Goal: Information Seeking & Learning: Check status

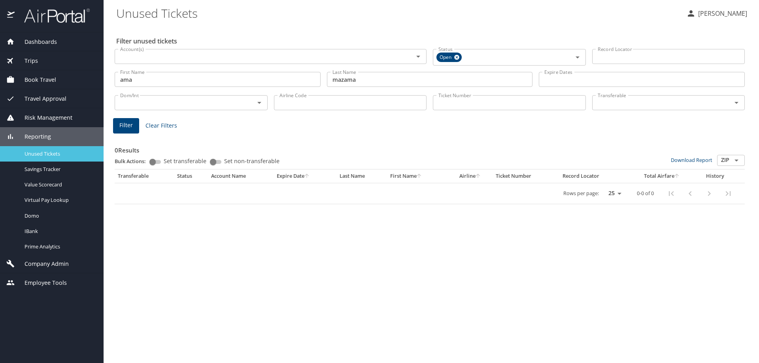
click at [47, 149] on div "Unused Tickets" at bounding box center [51, 153] width 91 height 9
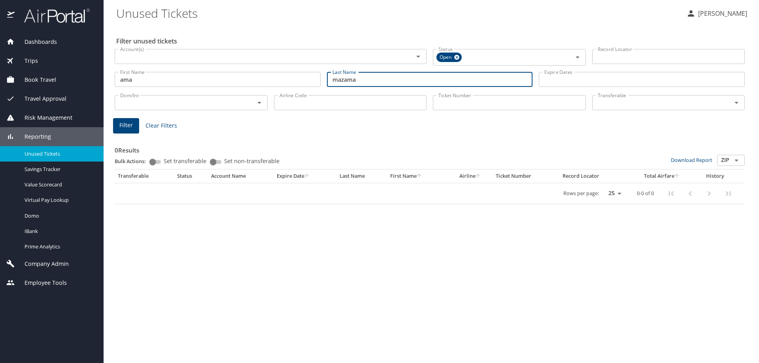
drag, startPoint x: 375, startPoint y: 84, endPoint x: 245, endPoint y: 82, distance: 130.1
click at [245, 82] on div "First Name ama First Name Last Name mazama Last Name Expire Dates Expire Dates" at bounding box center [429, 80] width 636 height 28
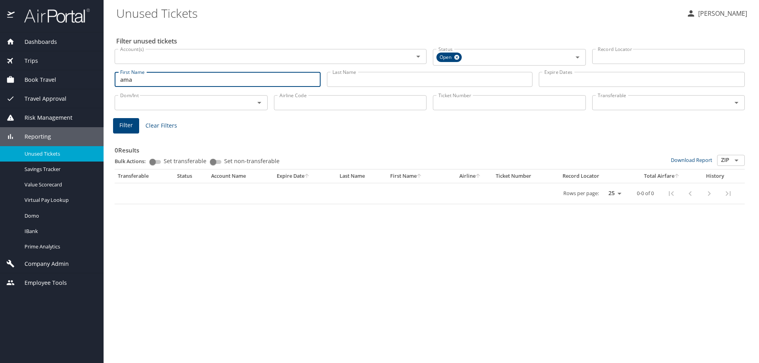
drag, startPoint x: 221, startPoint y: 77, endPoint x: 100, endPoint y: 81, distance: 121.8
click at [100, 80] on div "Dashboards AirPortal 360™ Manager AirPortal 360™ Agent My Travel Dashboard Trip…" at bounding box center [379, 181] width 759 height 363
click at [377, 78] on input "Last Name" at bounding box center [430, 79] width 206 height 15
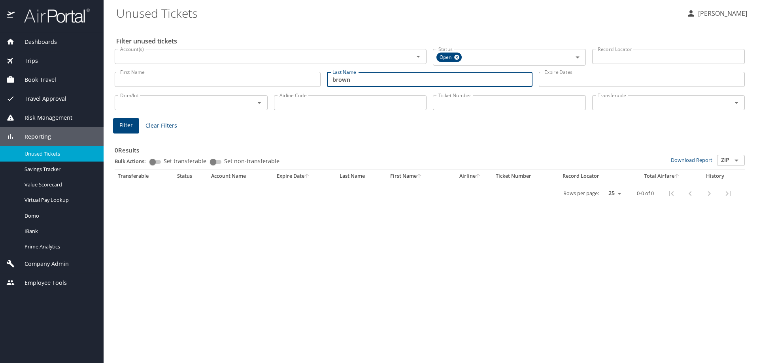
type input "brown"
click at [283, 81] on input "First Name" at bounding box center [218, 79] width 206 height 15
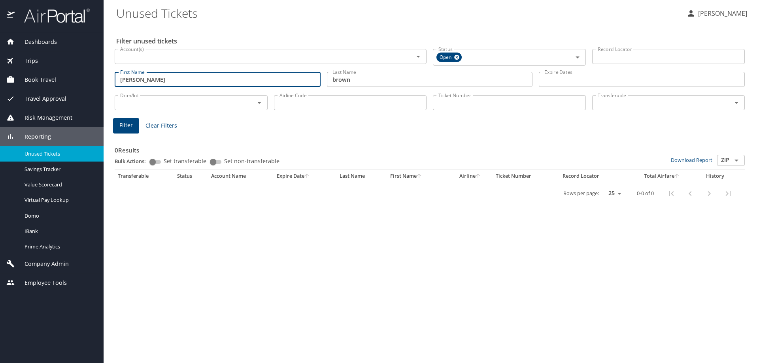
type input "ashley"
click at [195, 58] on input "Account(s)" at bounding box center [259, 56] width 284 height 10
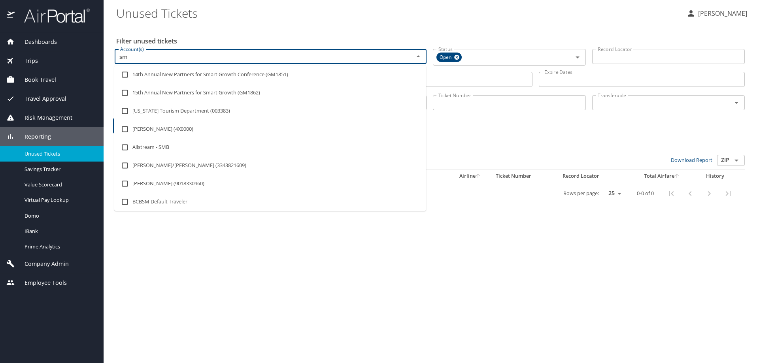
type input "smu"
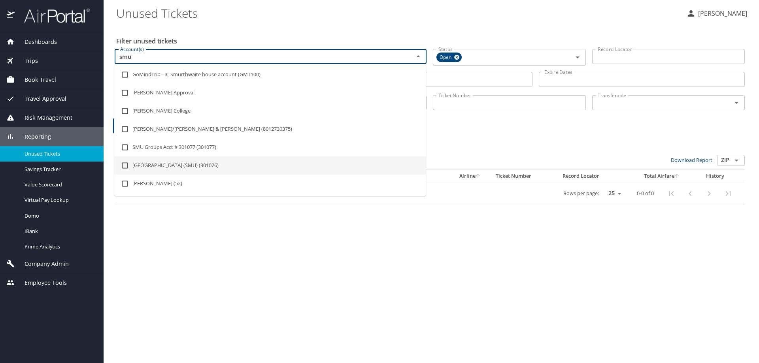
click at [203, 162] on li "Southern Methodist University (SMU) (301026)" at bounding box center [270, 166] width 312 height 18
checkbox input "true"
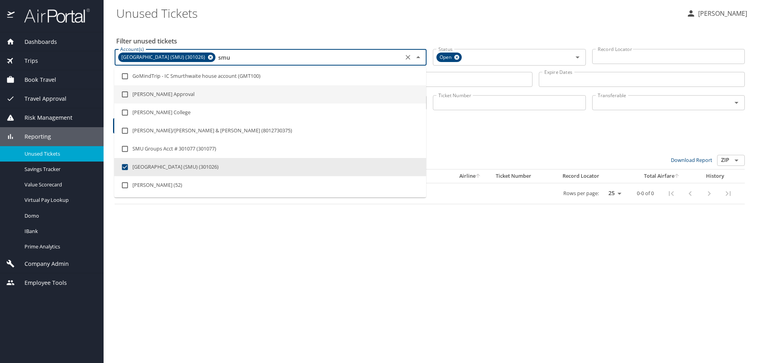
type input "sm"
checkbox input "false"
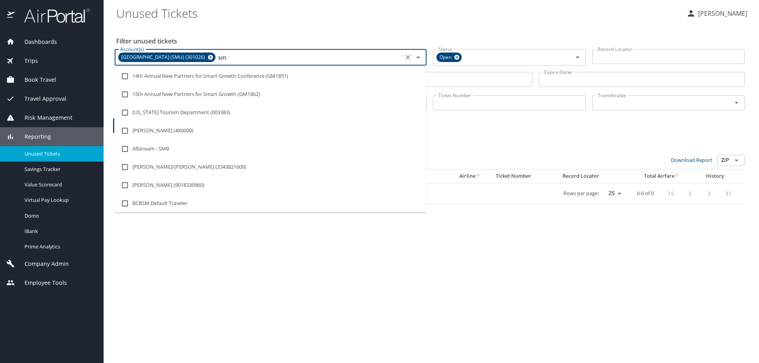
type input "s"
click at [487, 118] on div "Filter Clear Filters" at bounding box center [429, 125] width 633 height 15
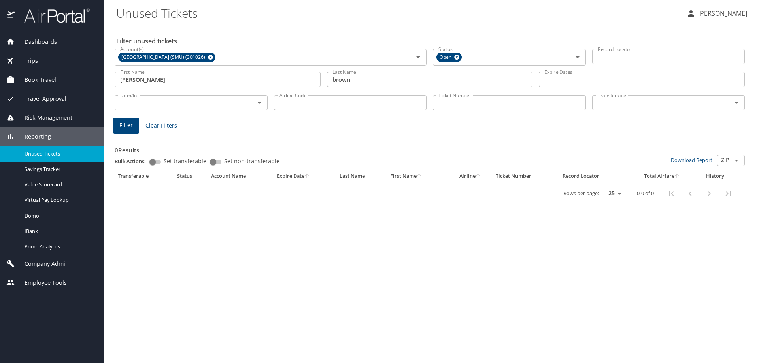
click at [125, 125] on span "Filter" at bounding box center [125, 126] width 13 height 10
click at [128, 124] on span "Filter" at bounding box center [125, 126] width 13 height 10
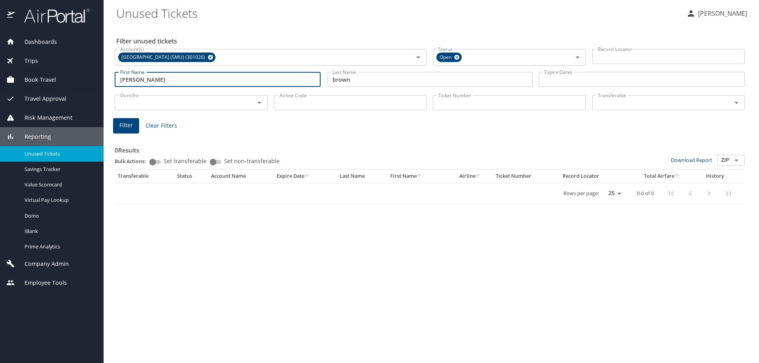
drag, startPoint x: 218, startPoint y: 78, endPoint x: 42, endPoint y: 86, distance: 176.9
click at [42, 85] on div "Dashboards AirPortal 360™ Manager AirPortal 360™ Agent My Travel Dashboard Trip…" at bounding box center [379, 181] width 759 height 363
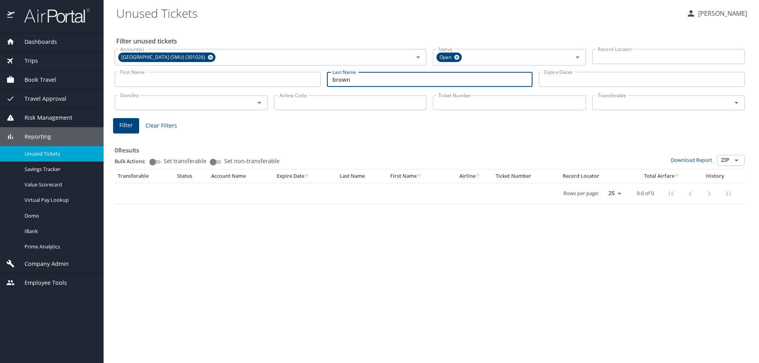
drag, startPoint x: 368, startPoint y: 81, endPoint x: 245, endPoint y: 90, distance: 123.7
click at [245, 90] on div "Filter unused tickets Account(s) Southern Methodist University (SMU) (301026) A…" at bounding box center [431, 194] width 630 height 338
click at [213, 55] on icon at bounding box center [210, 57] width 5 height 5
click at [531, 100] on input "Ticket Number" at bounding box center [509, 102] width 153 height 15
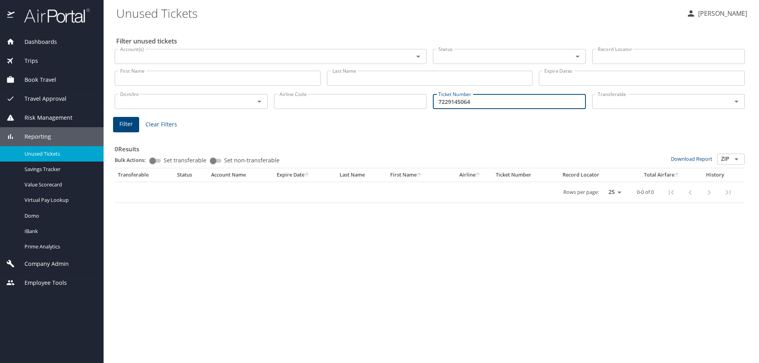
click at [439, 101] on input "7229145064" at bounding box center [509, 101] width 153 height 15
type input "5127229145064"
click at [132, 128] on span "Filter" at bounding box center [125, 124] width 13 height 10
drag, startPoint x: 492, startPoint y: 100, endPoint x: 331, endPoint y: 115, distance: 161.6
click at [332, 114] on div "Filter unused tickets Account(s) Account(s) Status Status Record Locator Record…" at bounding box center [431, 194] width 630 height 338
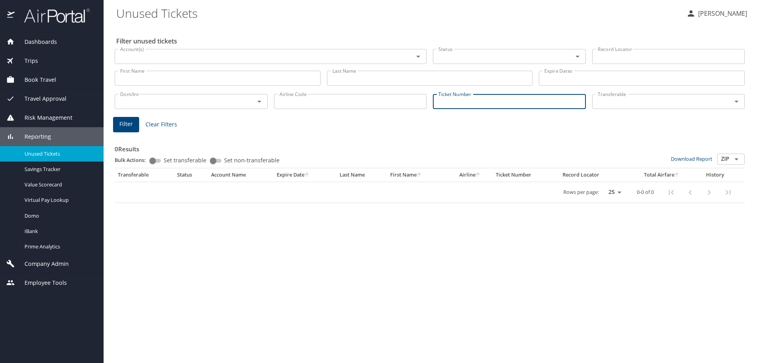
click at [361, 79] on input "Last Name" at bounding box center [430, 78] width 206 height 15
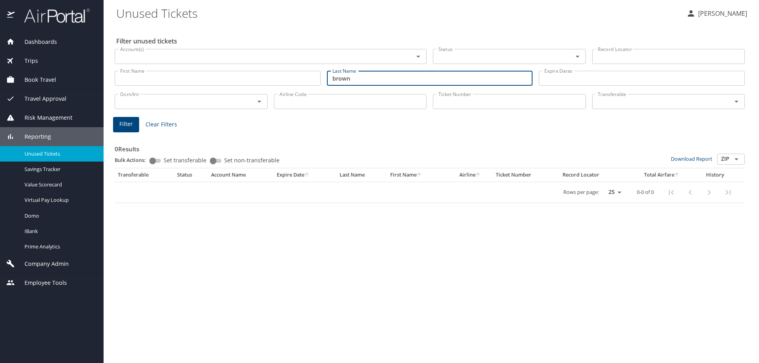
type input "brown"
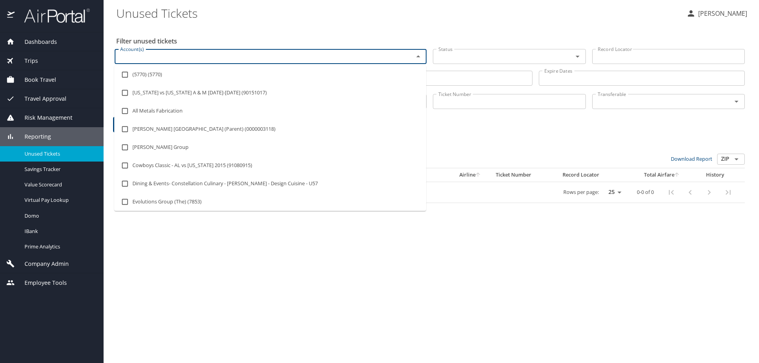
click at [334, 54] on input "Account(s)" at bounding box center [259, 56] width 284 height 10
type input "smu"
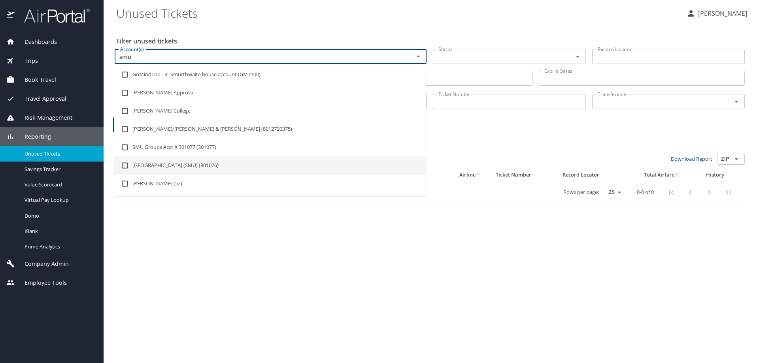
click at [235, 167] on li "Southern Methodist University (SMU) (301026)" at bounding box center [270, 166] width 312 height 18
checkbox input "true"
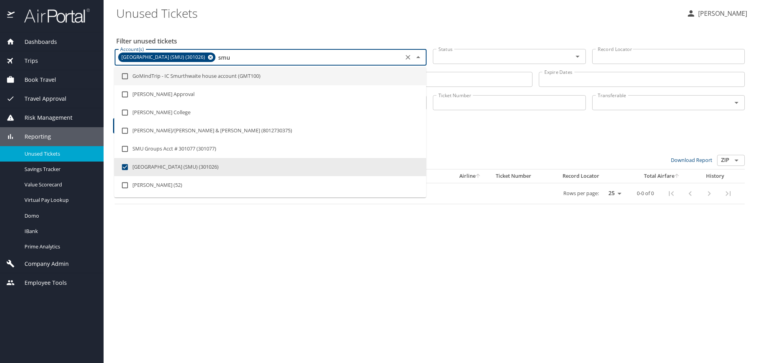
type input "sm"
checkbox input "false"
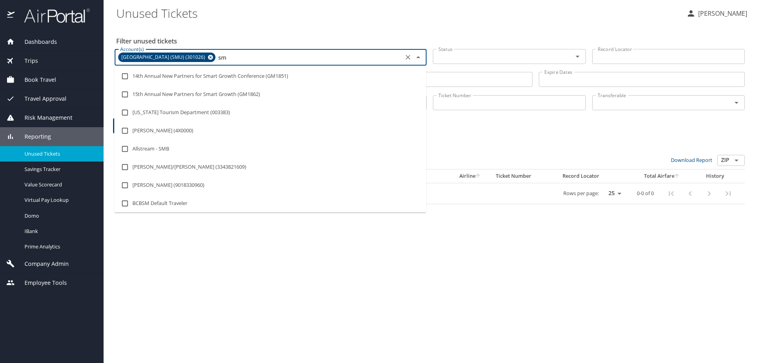
type input "s"
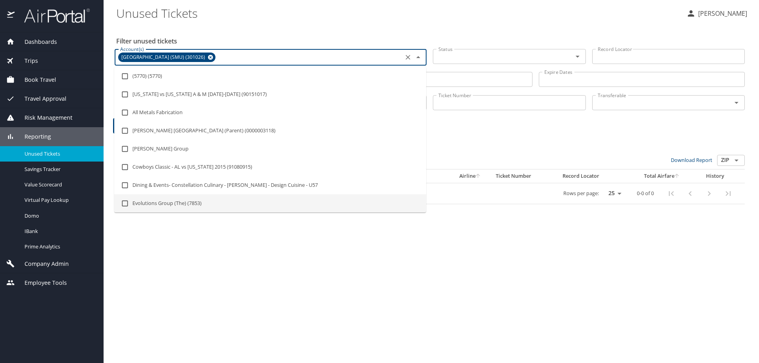
click at [247, 295] on div "Filter unused tickets Account(s) Southern Methodist University (SMU) (301026) A…" at bounding box center [431, 194] width 630 height 338
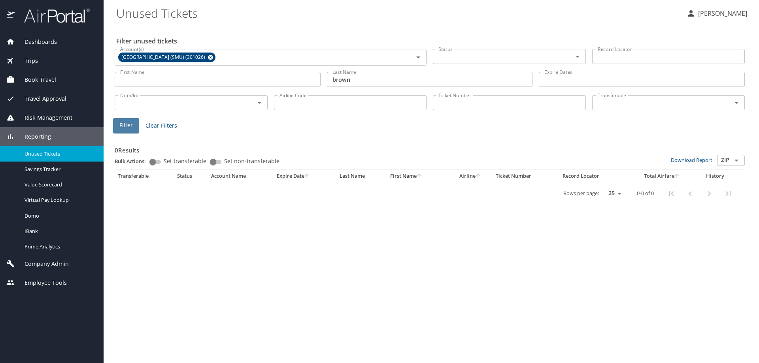
click at [135, 121] on button "Filter" at bounding box center [126, 125] width 26 height 15
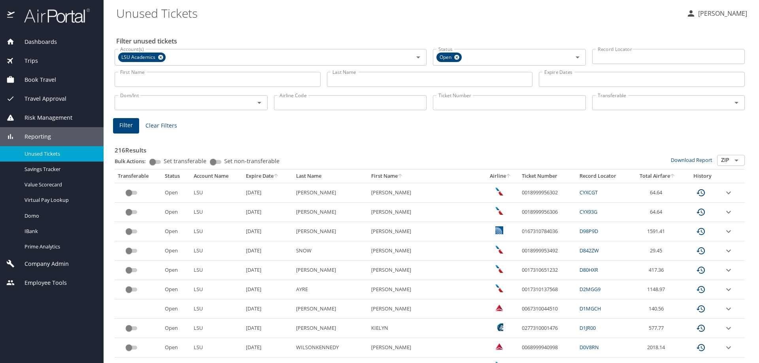
click at [579, 192] on link "CYXCGT" at bounding box center [588, 192] width 18 height 7
click at [579, 193] on link "CYXCGT" at bounding box center [588, 192] width 18 height 7
click at [161, 55] on icon at bounding box center [160, 57] width 5 height 5
click at [387, 81] on input "Last Name" at bounding box center [430, 79] width 206 height 15
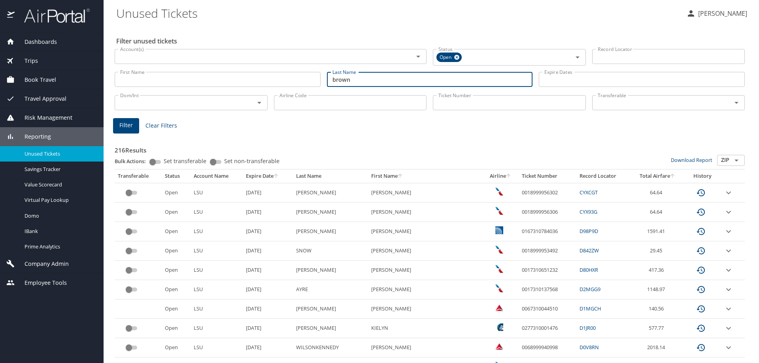
type input "brown"
click at [136, 57] on input "Account(s)" at bounding box center [259, 56] width 284 height 10
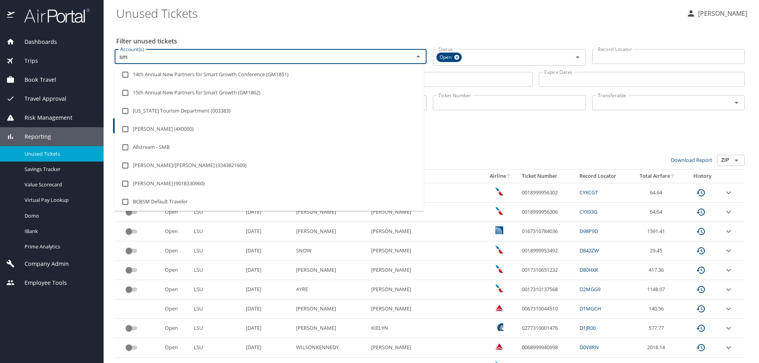
type input "smu"
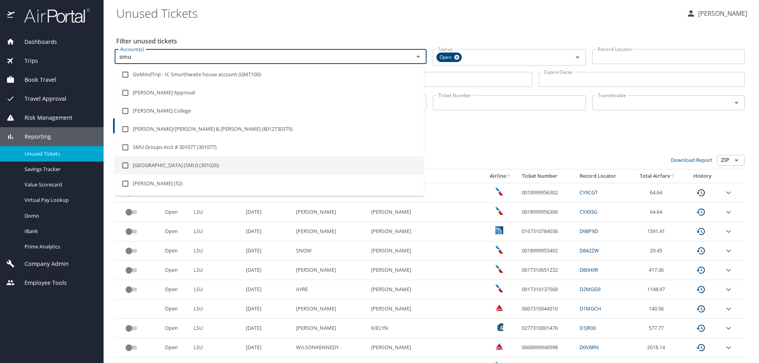
drag, startPoint x: 169, startPoint y: 164, endPoint x: 289, endPoint y: 62, distance: 158.1
click at [170, 164] on li "Southern Methodist University (SMU) (301026)" at bounding box center [269, 166] width 309 height 18
checkbox input "true"
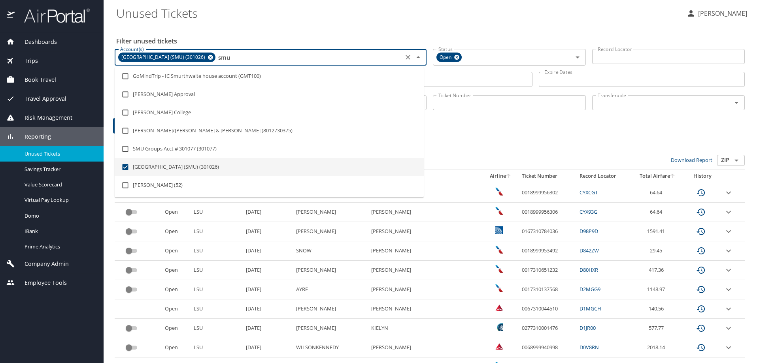
type input "sm"
checkbox input "false"
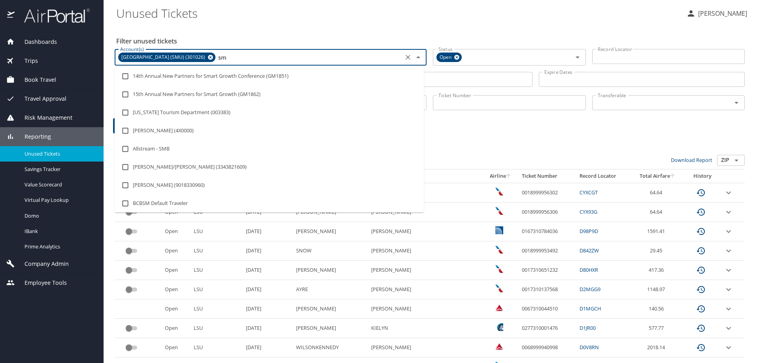
type input "s"
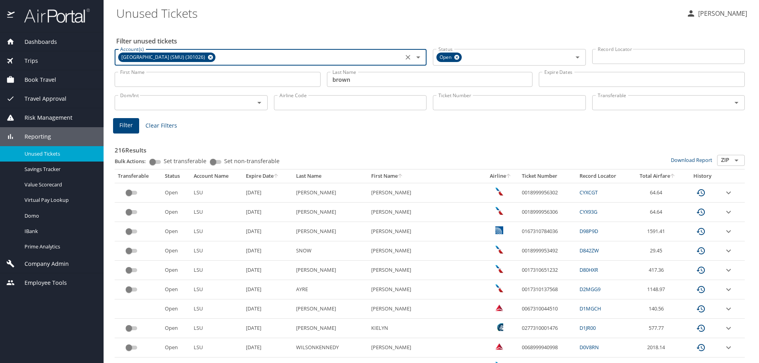
click at [320, 58] on input "Account(s)" at bounding box center [309, 57] width 184 height 10
click at [127, 122] on span "Filter" at bounding box center [125, 126] width 13 height 10
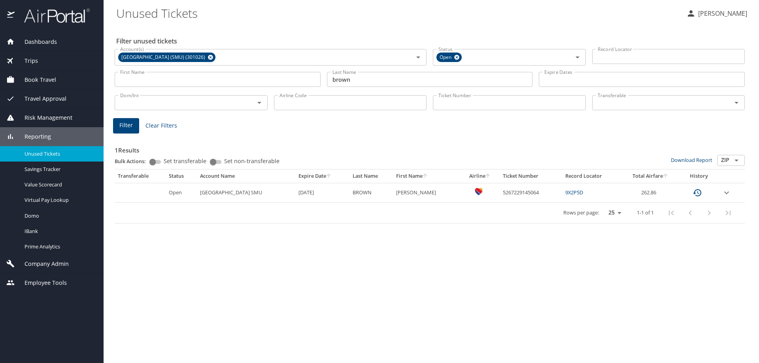
click at [583, 192] on link "9X2P5D" at bounding box center [574, 192] width 18 height 7
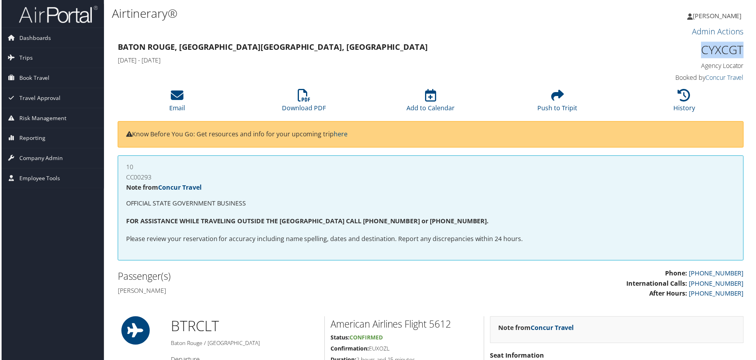
drag, startPoint x: 699, startPoint y: 44, endPoint x: 740, endPoint y: 50, distance: 41.1
click at [740, 50] on h1 "CYXCGT" at bounding box center [671, 50] width 148 height 17
copy h1 "CYXCGT"
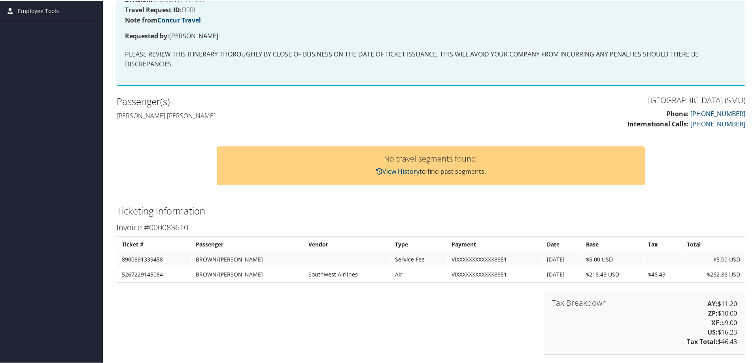
scroll to position [40, 0]
